Goal: Transaction & Acquisition: Purchase product/service

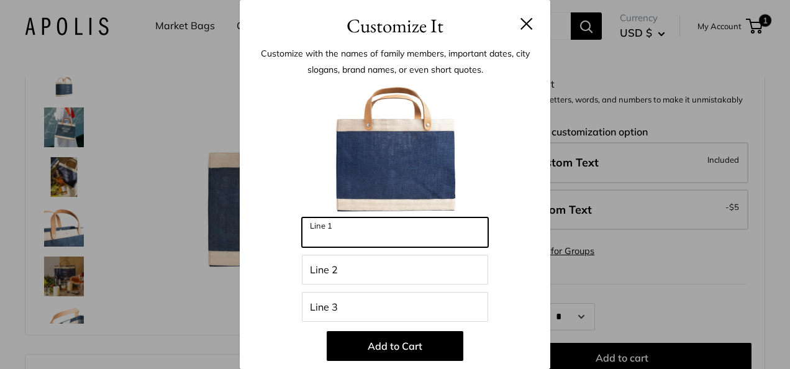
click at [424, 236] on input "Line 1" at bounding box center [395, 232] width 186 height 30
type input "***"
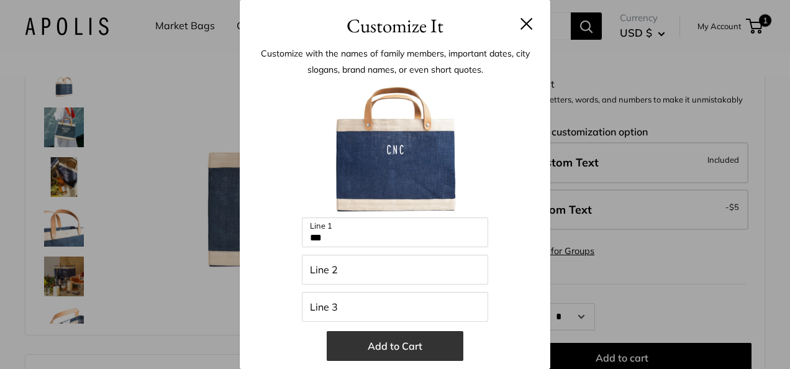
click at [378, 345] on button "Add to Cart" at bounding box center [395, 346] width 137 height 30
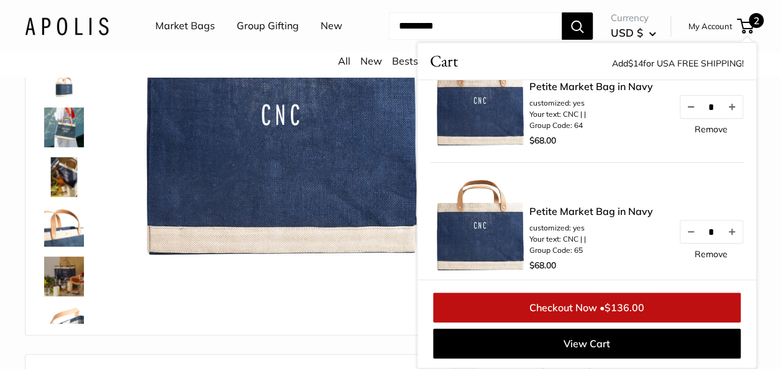
scroll to position [62, 0]
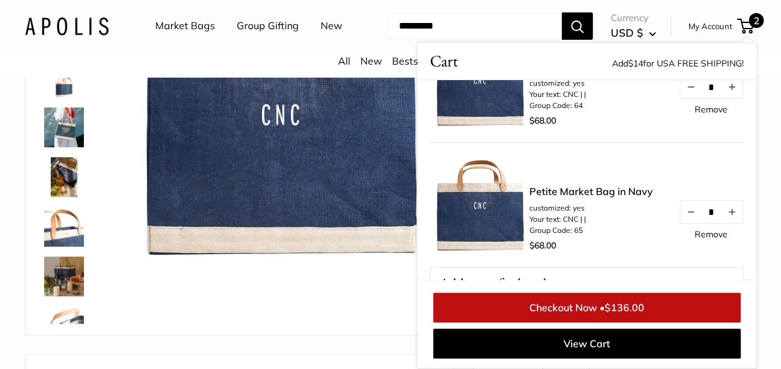
click at [706, 106] on link "Remove" at bounding box center [711, 109] width 33 height 9
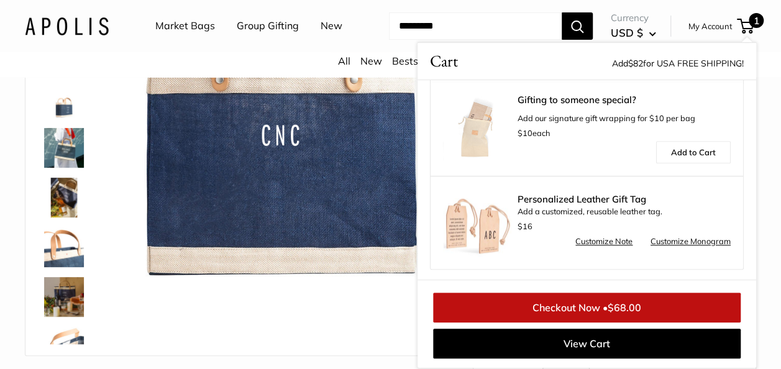
scroll to position [0, 0]
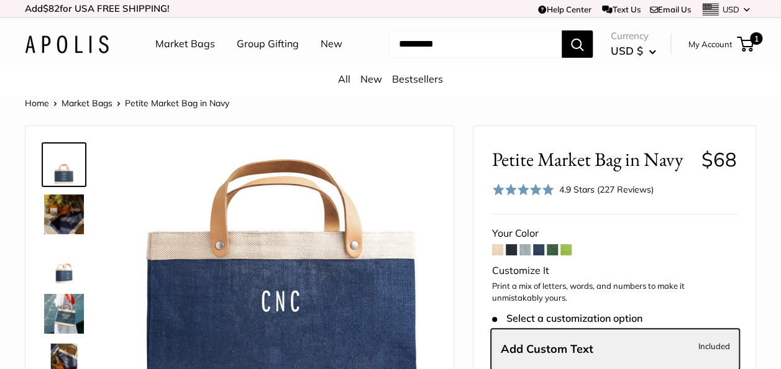
click at [610, 6] on link "Text Us" at bounding box center [621, 9] width 38 height 10
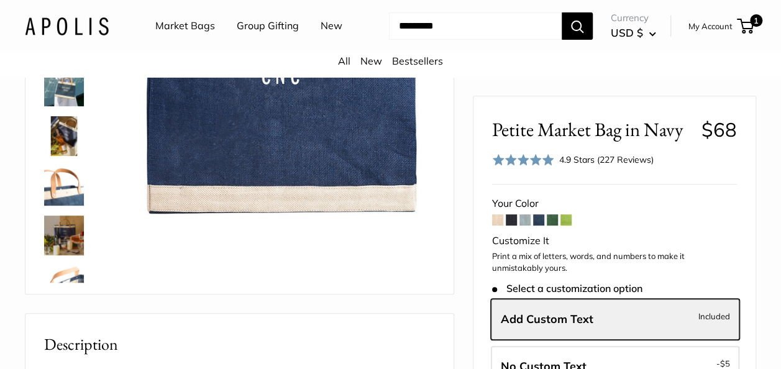
scroll to position [124, 0]
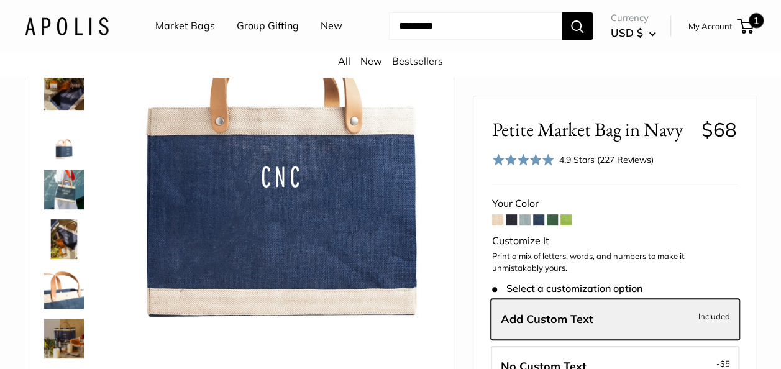
click at [744, 27] on span at bounding box center [743, 26] width 4 height 4
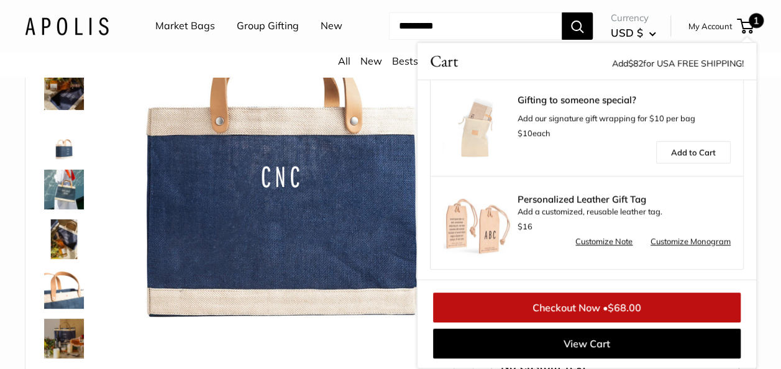
click at [639, 309] on span "$68.00" at bounding box center [625, 307] width 34 height 12
